Goal: Task Accomplishment & Management: Complete application form

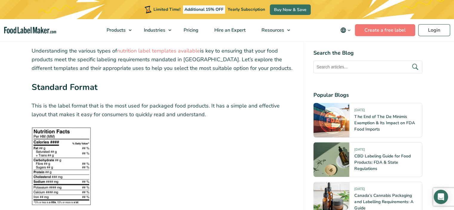
scroll to position [836, 0]
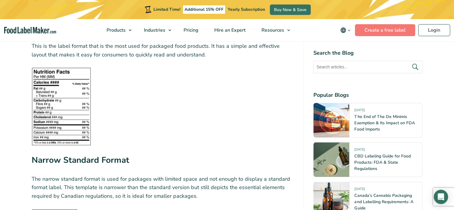
click at [63, 94] on img at bounding box center [61, 106] width 59 height 78
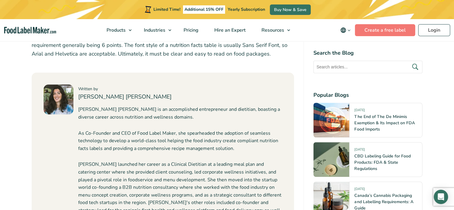
scroll to position [2599, 0]
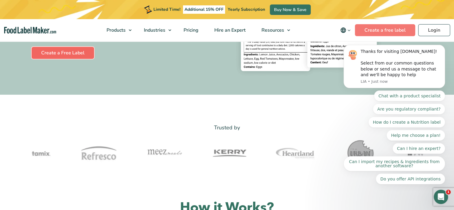
click at [63, 52] on link "Create a Free Label" at bounding box center [63, 53] width 62 height 12
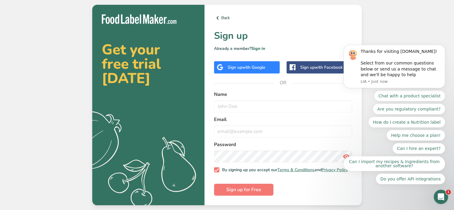
click at [246, 65] on span "with Google" at bounding box center [253, 68] width 23 height 6
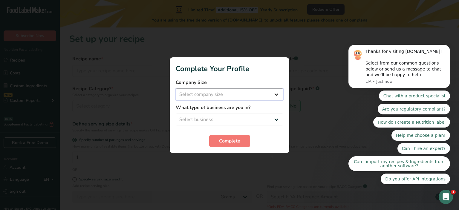
click at [223, 94] on select "Select company size Fewer than 10 Employees 10 to 50 Employees 51 to 500 Employ…" at bounding box center [230, 94] width 108 height 12
select select "1"
click at [176, 88] on select "Select company size Fewer than 10 Employees 10 to 50 Employees 51 to 500 Employ…" at bounding box center [230, 94] width 108 height 12
click at [210, 119] on select "Select business Packaged Food Manufacturer Restaurant & Cafe Bakery Meal Plans …" at bounding box center [230, 120] width 108 height 12
select select "1"
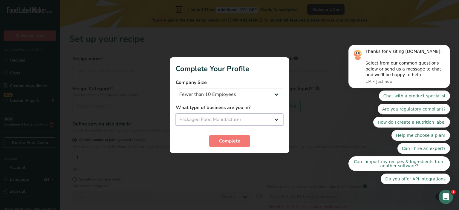
click at [176, 114] on select "Select business Packaged Food Manufacturer Restaurant & Cafe Bakery Meal Plans …" at bounding box center [230, 120] width 108 height 12
click at [226, 144] on span "Complete" at bounding box center [229, 140] width 21 height 7
drag, startPoint x: 388, startPoint y: 133, endPoint x: 297, endPoint y: 136, distance: 90.6
click html "Thanks for visiting FoodLabelMaker.com! Select from our common questions below …"
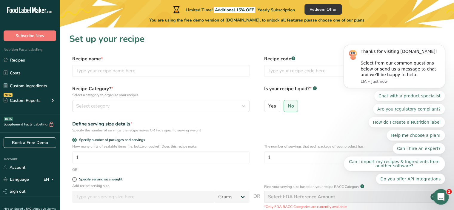
click at [444, 201] on div "Open Intercom Messenger" at bounding box center [440, 196] width 20 height 20
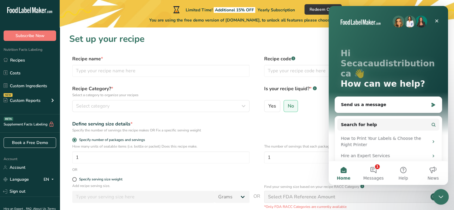
click at [441, 200] on div "Close Intercom Messenger" at bounding box center [440, 196] width 14 height 14
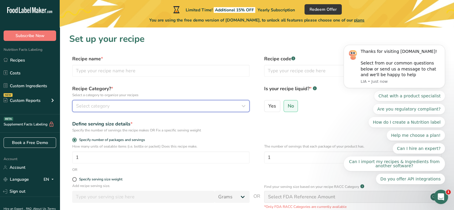
click at [126, 103] on div "Select category" at bounding box center [159, 105] width 166 height 7
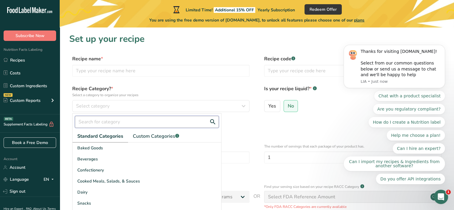
click at [143, 125] on input "text" at bounding box center [147, 122] width 144 height 12
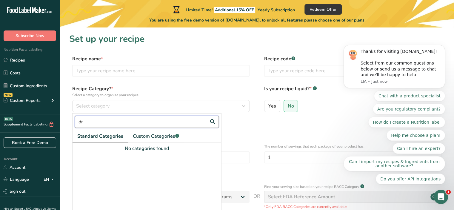
type input "d"
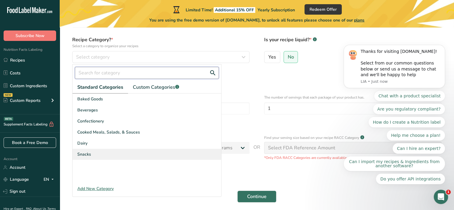
scroll to position [60, 0]
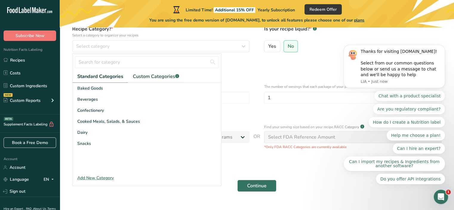
click at [98, 174] on div "Standard Categories Custom Categories .a-a{fill:#347362;}.b-a{fill:#fff;} Baked…" at bounding box center [147, 117] width 149 height 127
click at [98, 177] on div "Add New Category" at bounding box center [147, 178] width 149 height 6
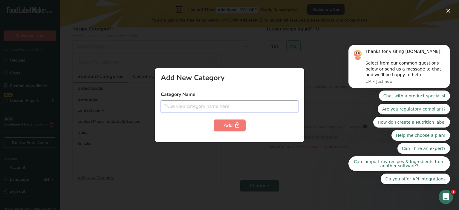
click at [202, 104] on input "text" at bounding box center [229, 106] width 137 height 12
type input "D"
click at [189, 173] on div at bounding box center [229, 105] width 459 height 210
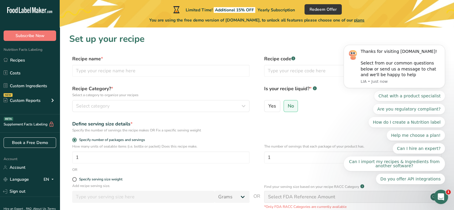
scroll to position [0, 0]
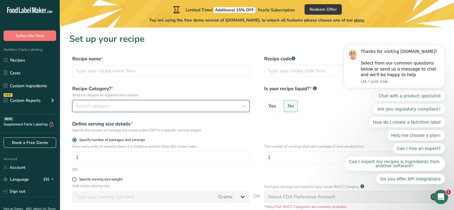
click at [146, 104] on div "Select category" at bounding box center [159, 105] width 166 height 7
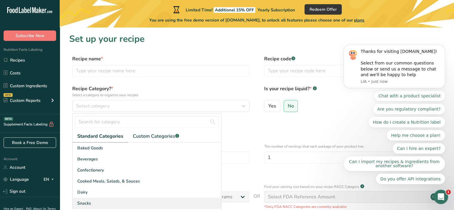
click at [90, 201] on span "Snacks" at bounding box center [84, 203] width 14 height 6
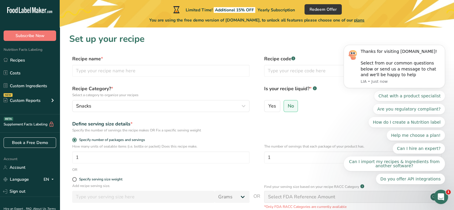
drag, startPoint x: 275, startPoint y: 108, endPoint x: 287, endPoint y: 124, distance: 20.2
click at [289, 124] on form "Recipe name * Recipe code .a-a{fill:#347362;}.b-a{fill:#fff;} Recipe Category? …" at bounding box center [256, 155] width 375 height 200
click at [284, 75] on input "text" at bounding box center [352, 71] width 177 height 12
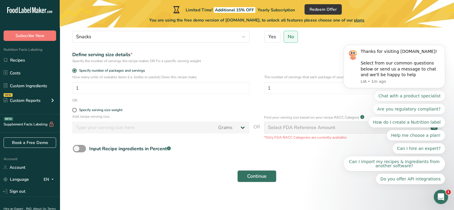
scroll to position [74, 0]
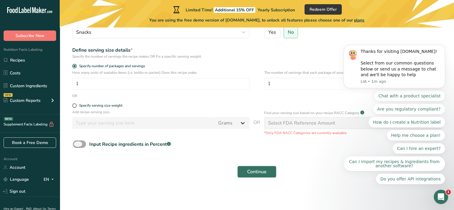
click at [121, 142] on div "Input Recipe ingredients in Percent .a-a{fill:#347362;}.b-a{fill:#fff;}" at bounding box center [130, 144] width 82 height 7
click at [77, 142] on input "Input Recipe ingredients in Percent .a-a{fill:#347362;}.b-a{fill:#fff;}" at bounding box center [75, 144] width 4 height 4
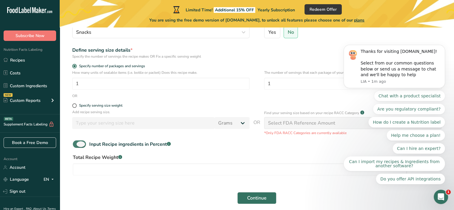
click at [82, 143] on span at bounding box center [79, 143] width 13 height 7
click at [77, 143] on input "Input Recipe ingredients in Percent .a-a{fill:#347362;}.b-a{fill:#fff;}" at bounding box center [75, 144] width 4 height 4
checkbox input "false"
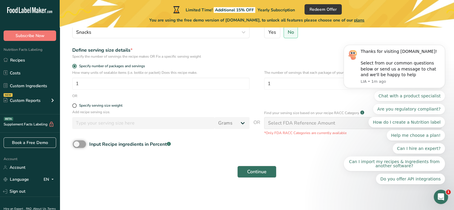
scroll to position [0, 0]
